Goal: Participate in discussion: Engage in conversation with other users on a specific topic

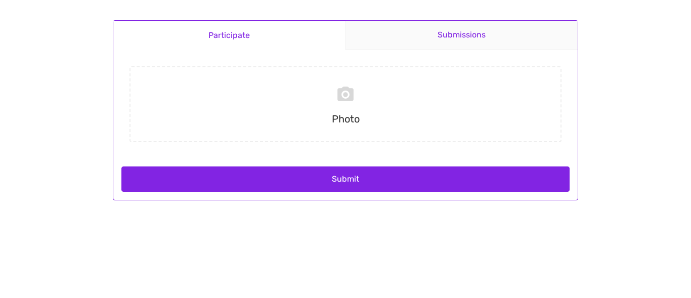
click at [427, 48] on link "Submissions" at bounding box center [461, 35] width 233 height 29
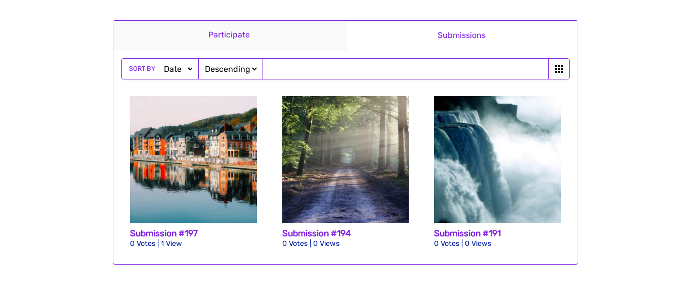
click at [190, 37] on link "Participate" at bounding box center [229, 35] width 232 height 29
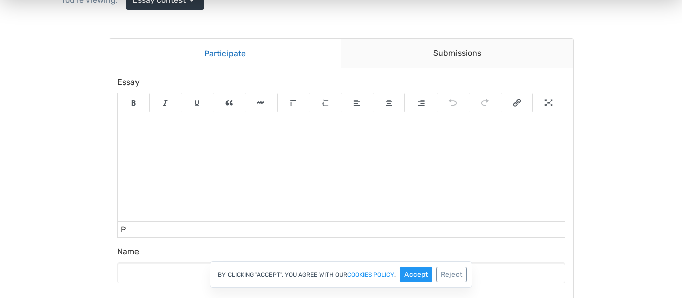
click at [237, 140] on html at bounding box center [340, 126] width 447 height 28
click at [390, 52] on link "Submissions" at bounding box center [457, 53] width 233 height 29
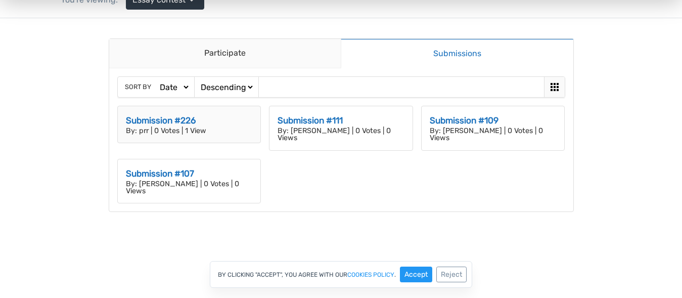
click at [199, 115] on h3 "Submission #226" at bounding box center [189, 120] width 127 height 13
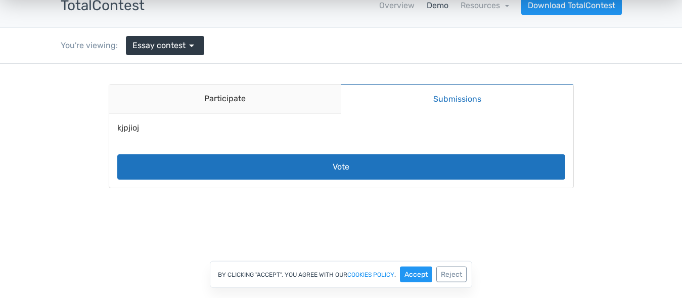
scroll to position [52, 0]
